Goal: Task Accomplishment & Management: Use online tool/utility

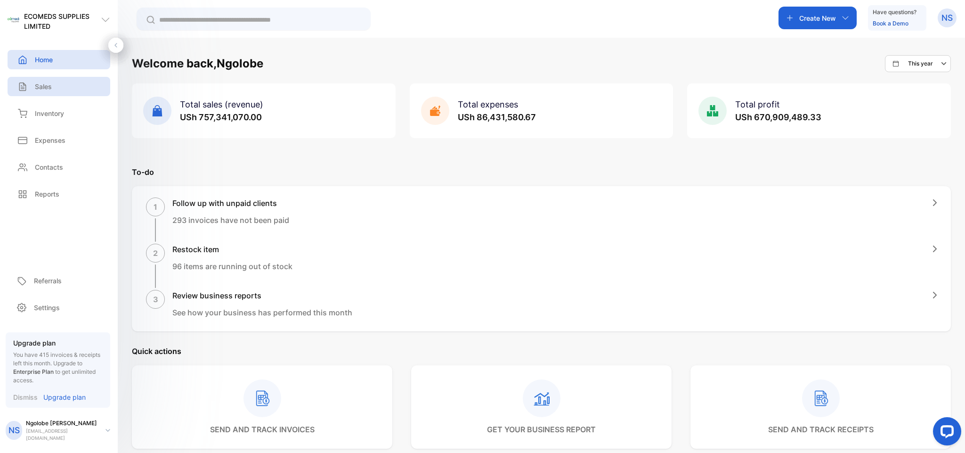
click at [47, 82] on p "Sales" at bounding box center [43, 86] width 17 height 10
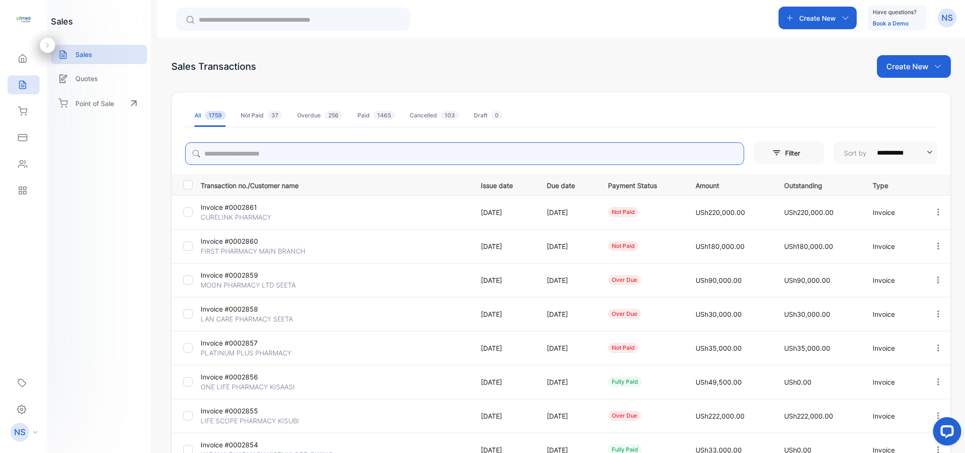
click at [231, 146] on input "search" at bounding box center [464, 153] width 559 height 23
type input "********"
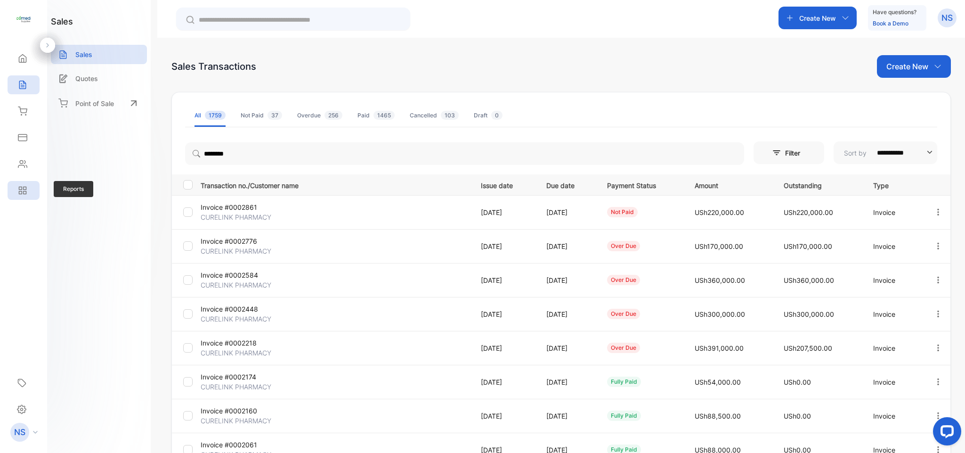
click at [21, 187] on icon at bounding box center [20, 188] width 3 height 3
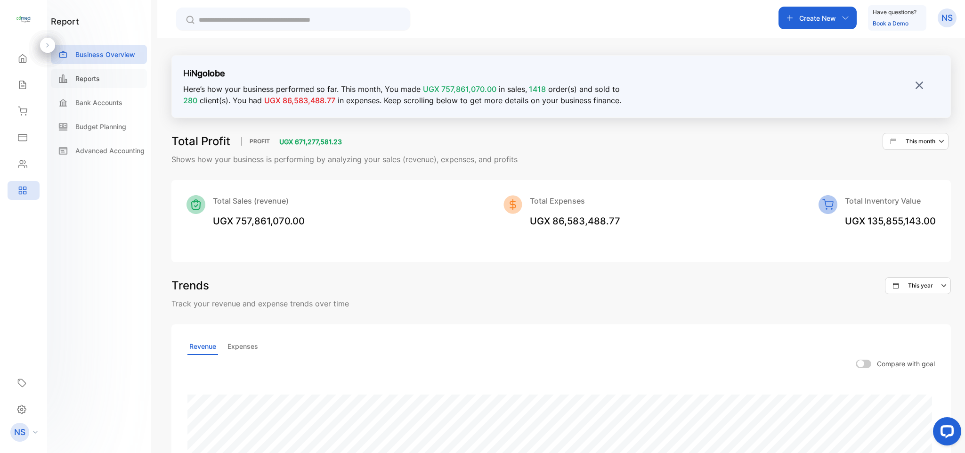
click at [88, 78] on p "Reports" at bounding box center [87, 78] width 24 height 10
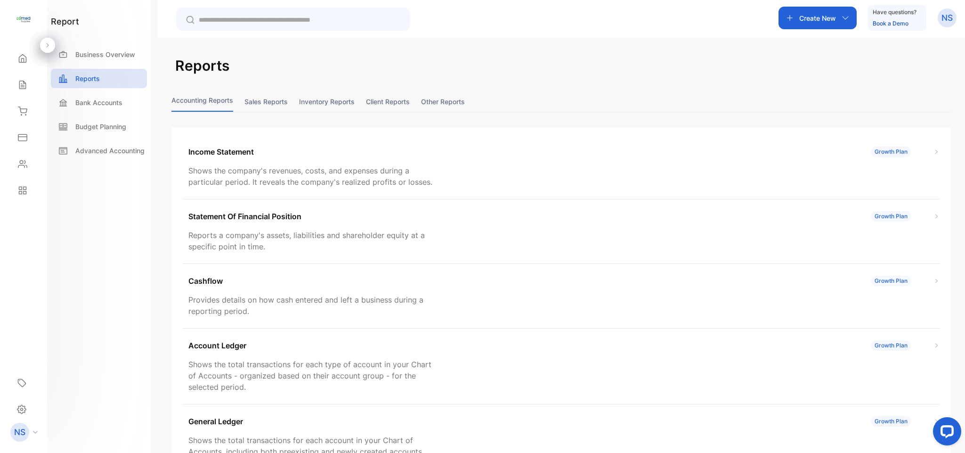
click at [336, 98] on button "Inventory reports" at bounding box center [327, 101] width 56 height 20
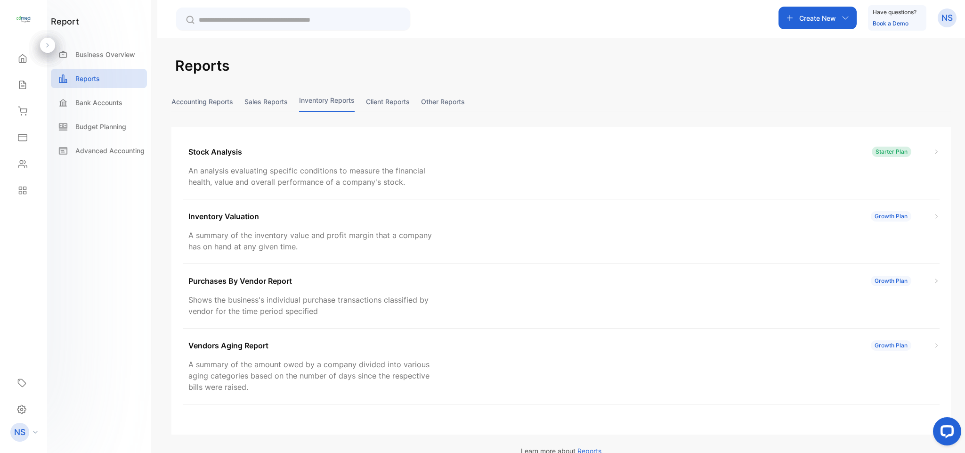
click at [386, 98] on button "Client reports" at bounding box center [388, 101] width 44 height 20
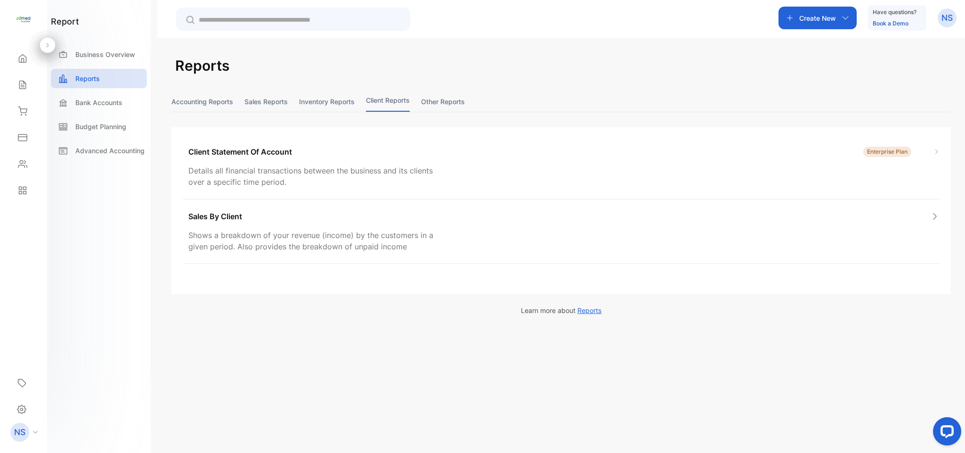
click at [302, 102] on button "Inventory reports" at bounding box center [327, 101] width 56 height 20
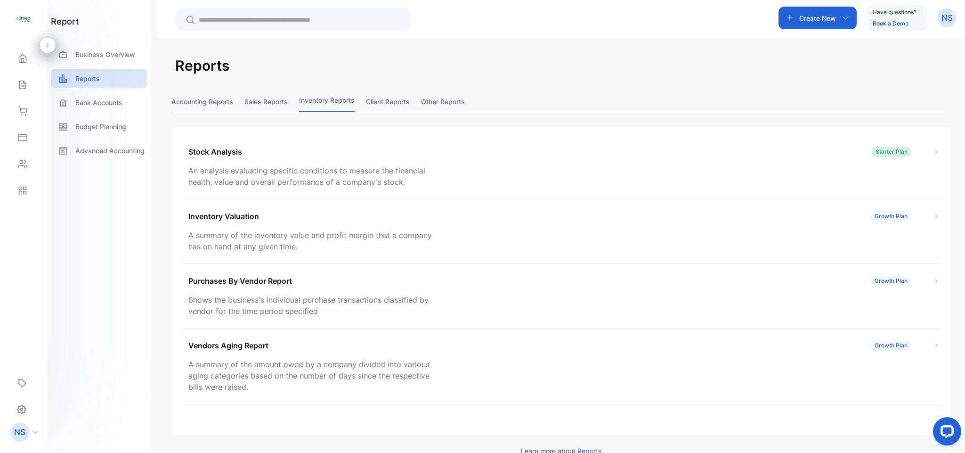
click at [277, 102] on button "Sales reports" at bounding box center [265, 101] width 43 height 20
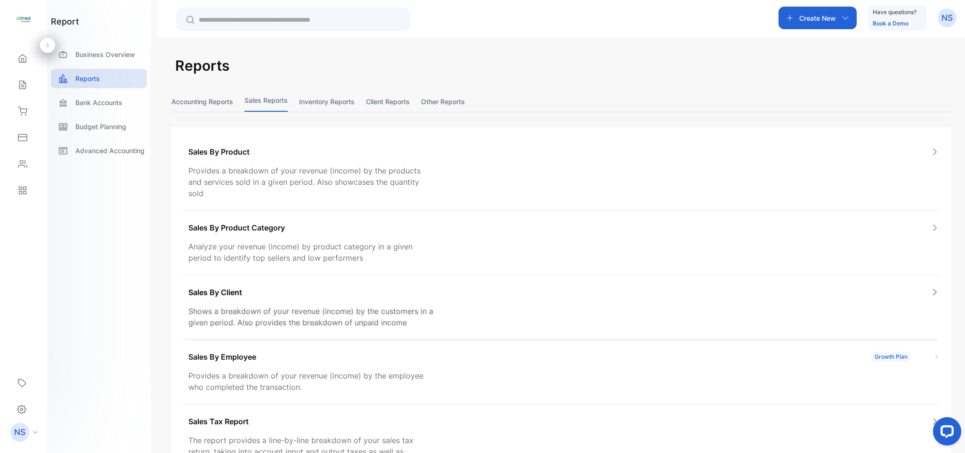
click at [331, 316] on p "Shows a breakdown of your revenue (income) by the customers in a given period. …" at bounding box center [311, 316] width 247 height 23
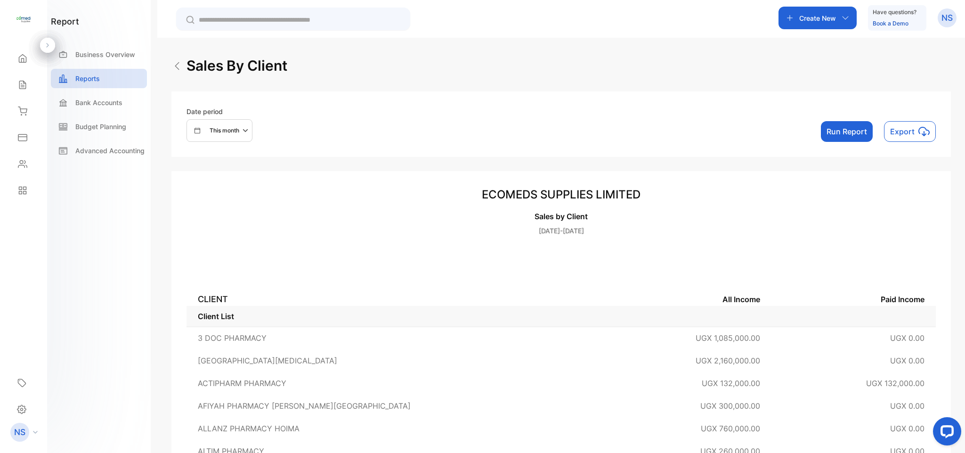
click at [231, 131] on p "This month" at bounding box center [225, 130] width 30 height 8
click at [196, 165] on div "This year" at bounding box center [214, 162] width 55 height 19
click at [846, 135] on button "Run Report" at bounding box center [847, 131] width 52 height 21
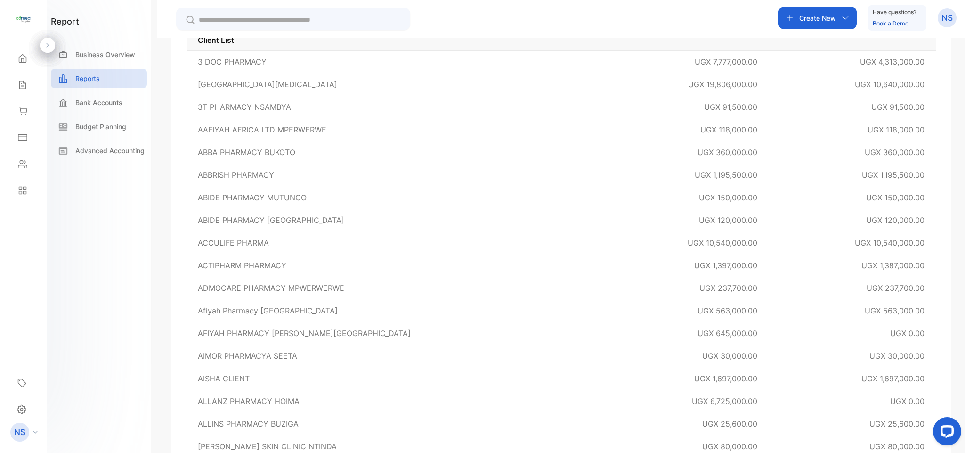
scroll to position [211, 0]
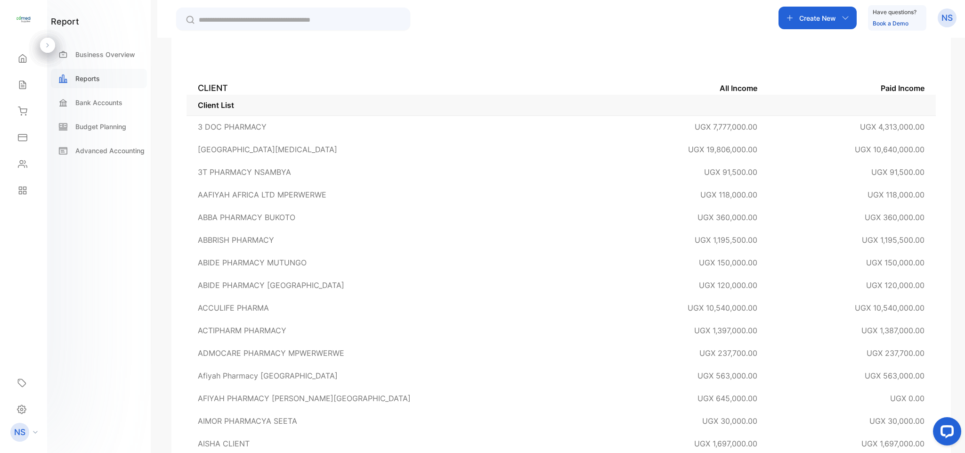
click at [75, 77] on p "Reports" at bounding box center [87, 78] width 24 height 10
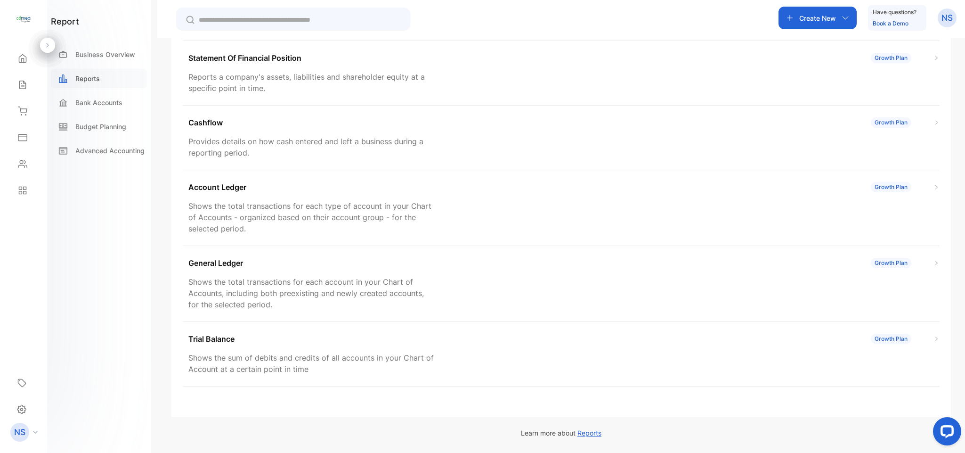
click at [75, 77] on p "Reports" at bounding box center [87, 78] width 24 height 10
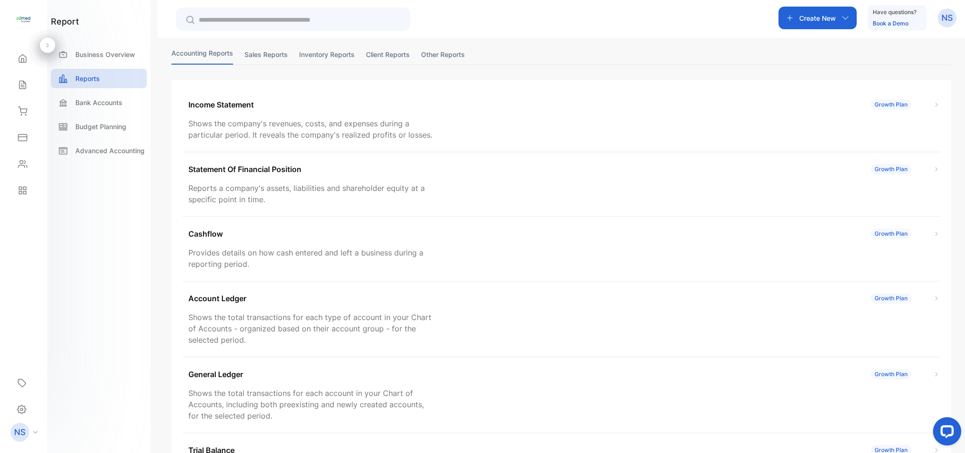
scroll to position [0, 0]
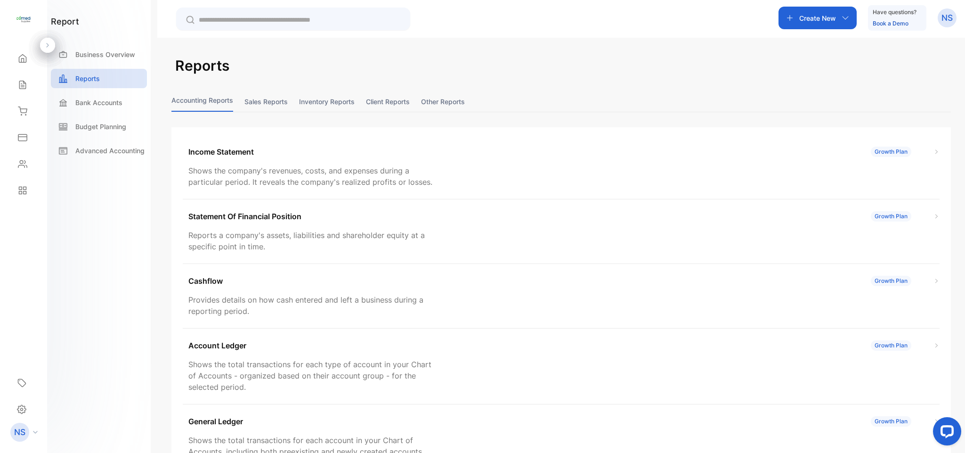
click at [285, 100] on button "Sales reports" at bounding box center [265, 101] width 43 height 20
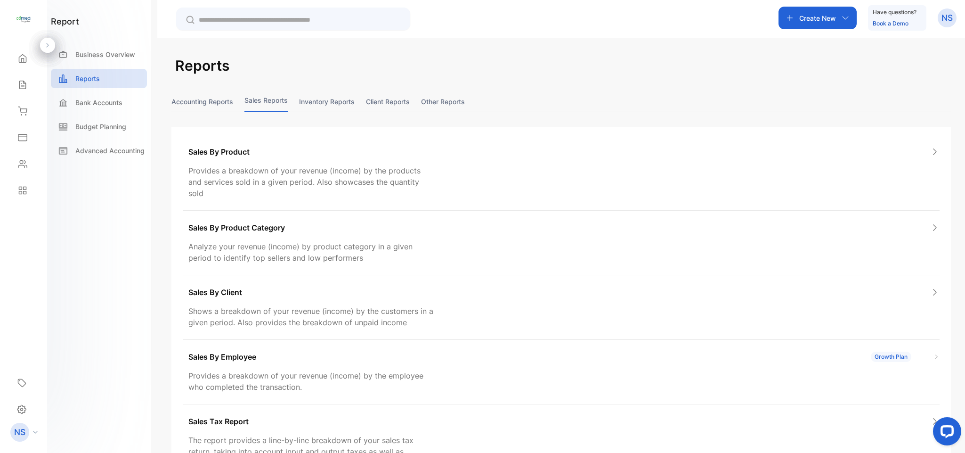
click at [394, 99] on button "Client reports" at bounding box center [388, 101] width 44 height 20
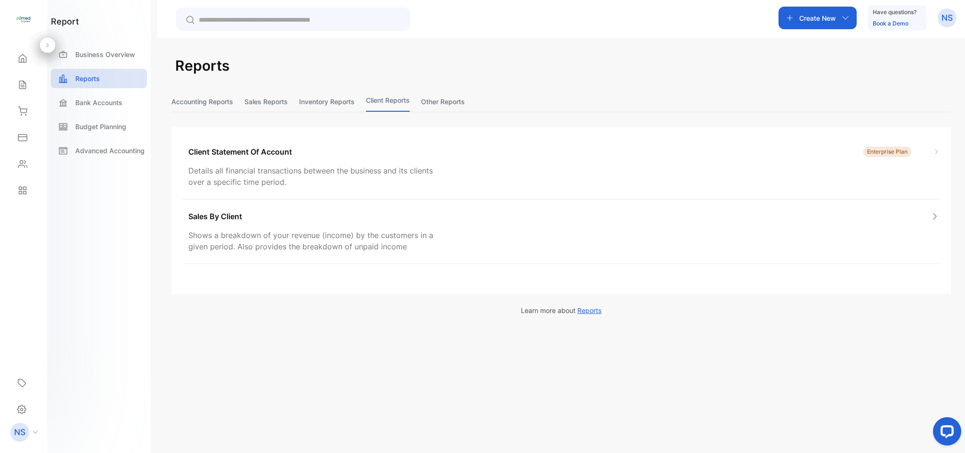
click at [273, 93] on button "Sales reports" at bounding box center [265, 101] width 43 height 20
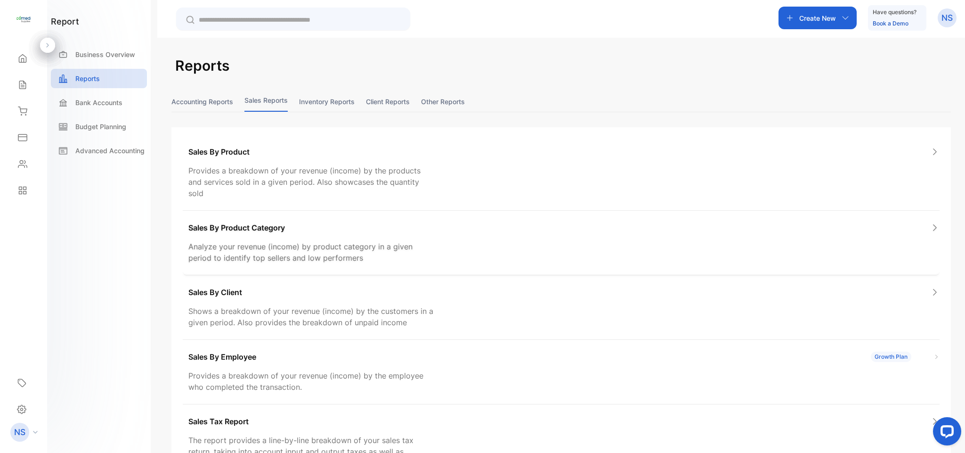
click at [345, 244] on p "Analyze your revenue (income) by product category in a given period to identify…" at bounding box center [311, 252] width 247 height 23
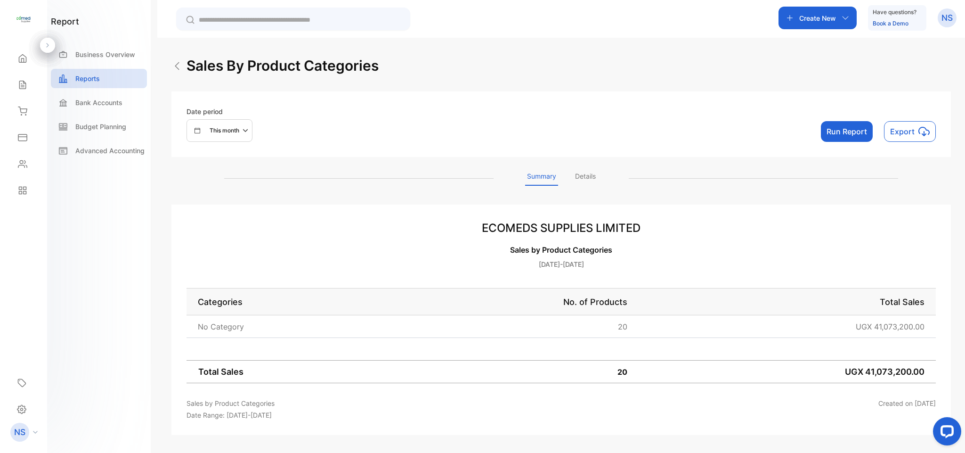
click at [180, 70] on img at bounding box center [176, 65] width 11 height 11
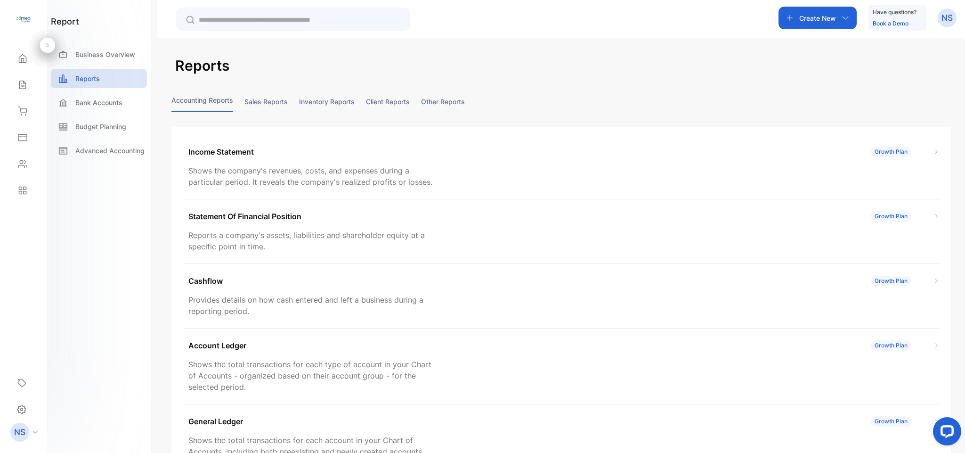
click at [260, 100] on button "Sales reports" at bounding box center [265, 101] width 43 height 20
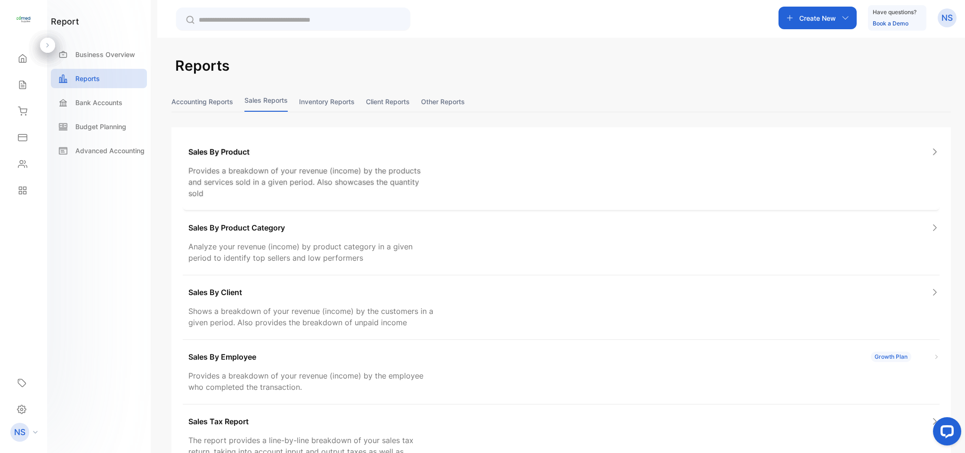
click at [328, 185] on p "Provides a breakdown of your revenue (income) by the products and services sold…" at bounding box center [311, 182] width 247 height 34
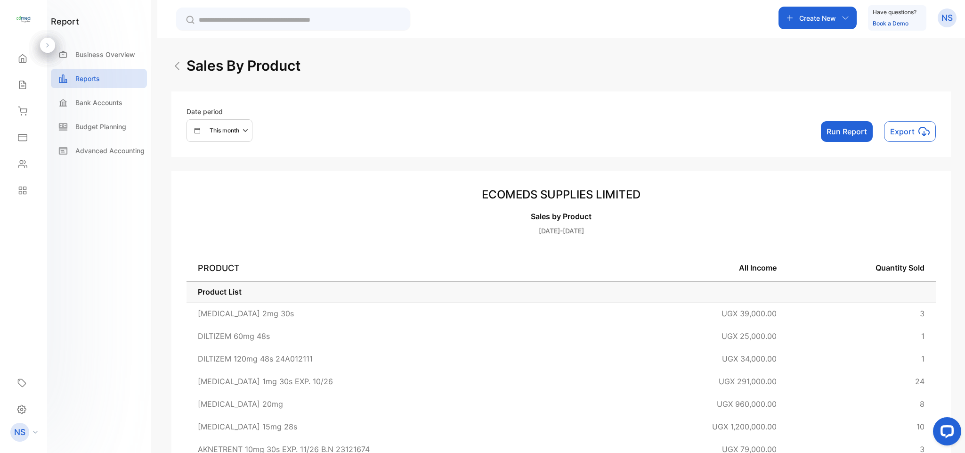
click at [233, 132] on p "This month" at bounding box center [225, 130] width 30 height 8
click at [852, 126] on button "Run Report" at bounding box center [847, 131] width 52 height 21
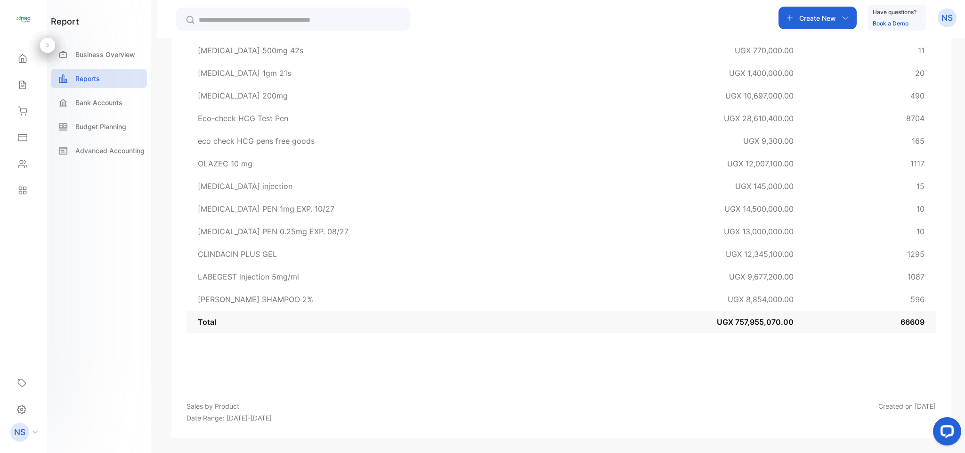
scroll to position [2362, 0]
drag, startPoint x: 963, startPoint y: 187, endPoint x: 39, endPoint y: 37, distance: 936.3
drag, startPoint x: 964, startPoint y: 429, endPoint x: 964, endPoint y: 423, distance: 6.1
click at [964, 423] on div at bounding box center [946, 433] width 40 height 40
drag, startPoint x: 962, startPoint y: 424, endPoint x: 1890, endPoint y: 796, distance: 999.3
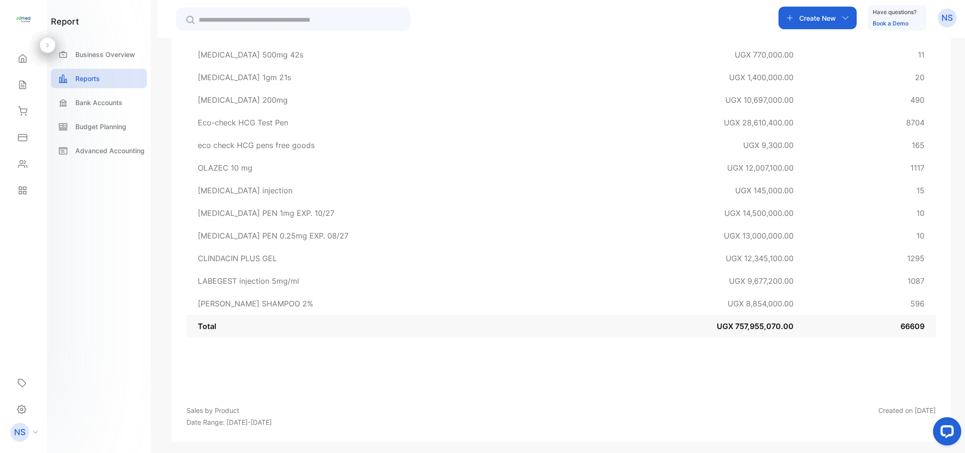
click at [964, 413] on html at bounding box center [946, 433] width 40 height 40
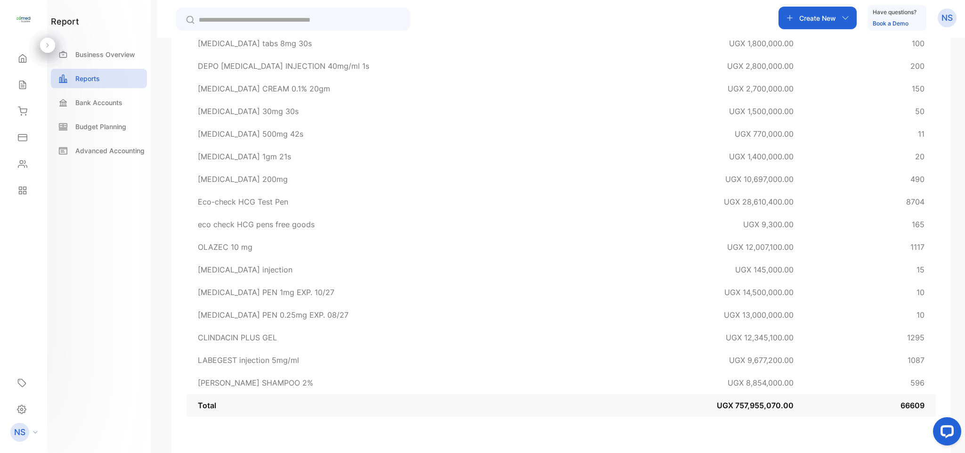
scroll to position [2287, 0]
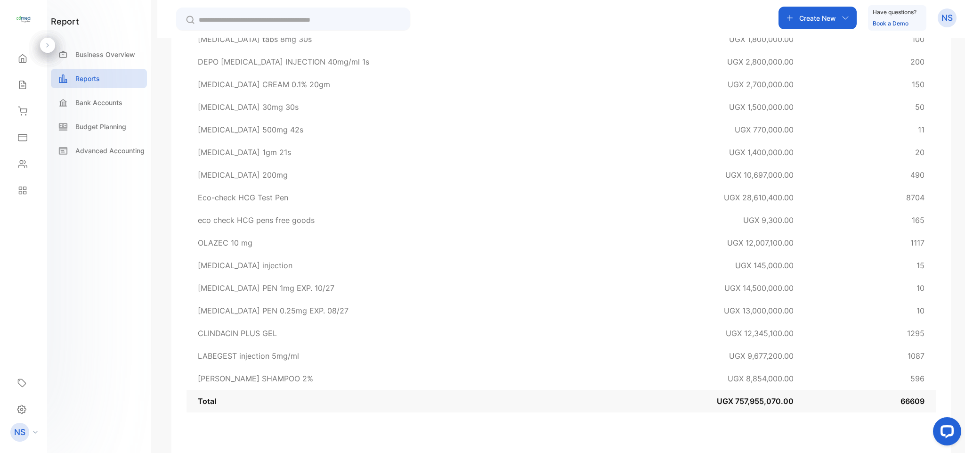
drag, startPoint x: 964, startPoint y: 375, endPoint x: 39, endPoint y: 14, distance: 993.5
